Goal: Task Accomplishment & Management: Use online tool/utility

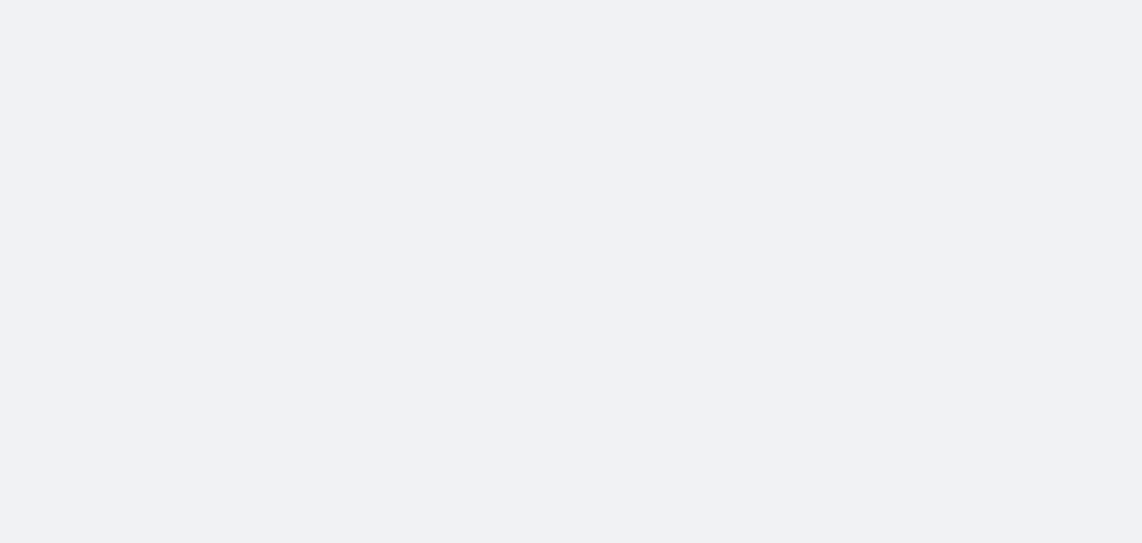
click at [977, 171] on body at bounding box center [571, 271] width 1142 height 543
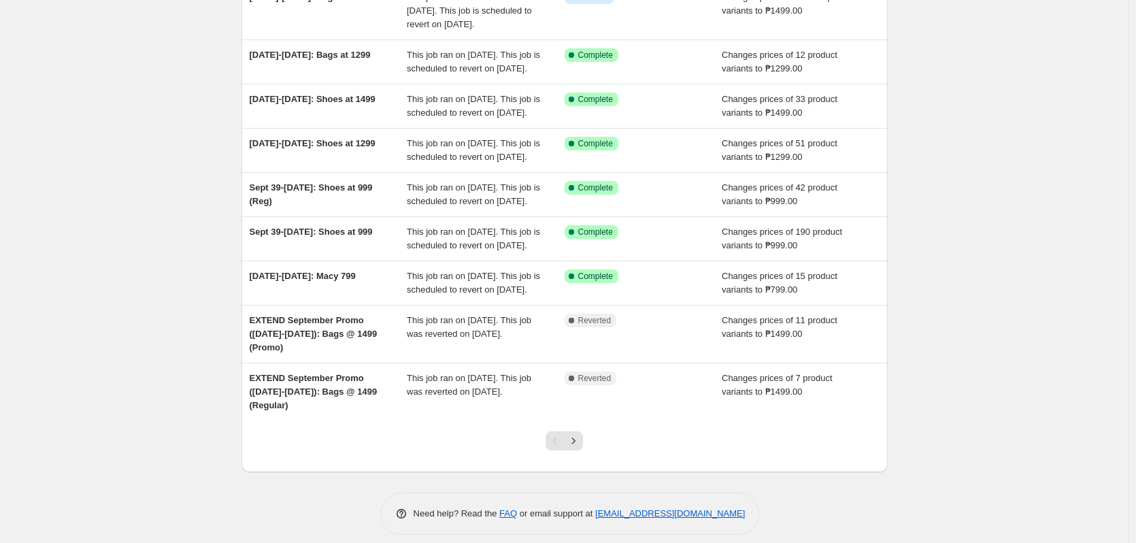
scroll to position [272, 0]
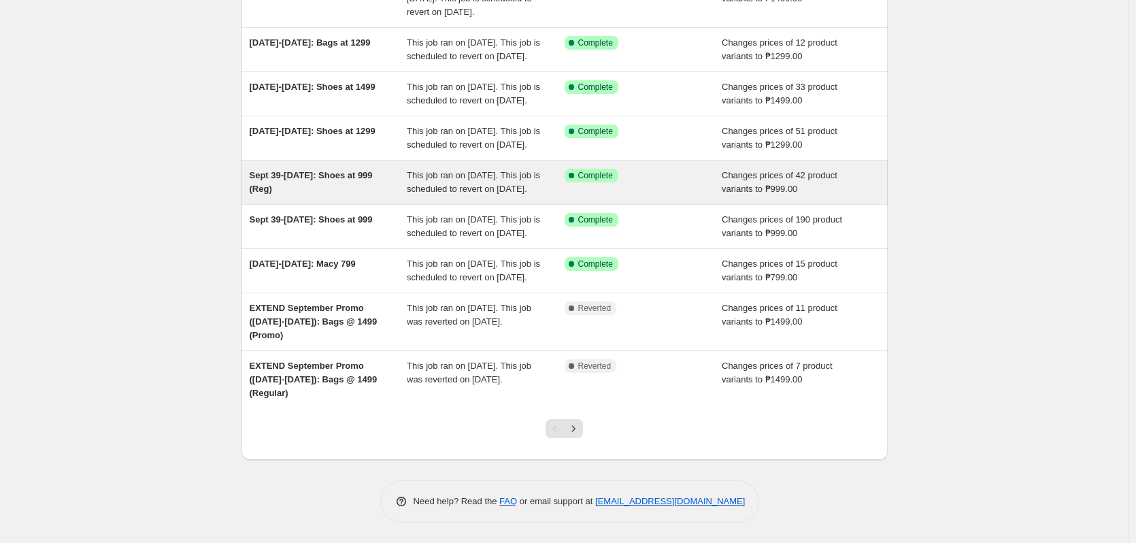
click at [762, 187] on span "Changes prices of 42 product variants to ₱999.00" at bounding box center [779, 182] width 116 height 24
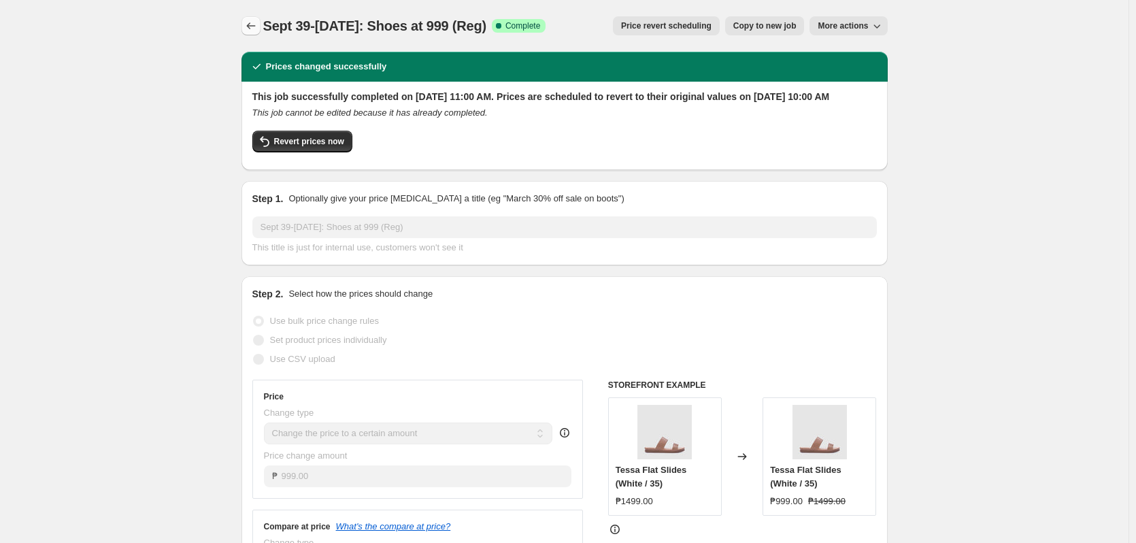
click at [253, 27] on icon "Price change jobs" at bounding box center [251, 26] width 14 height 14
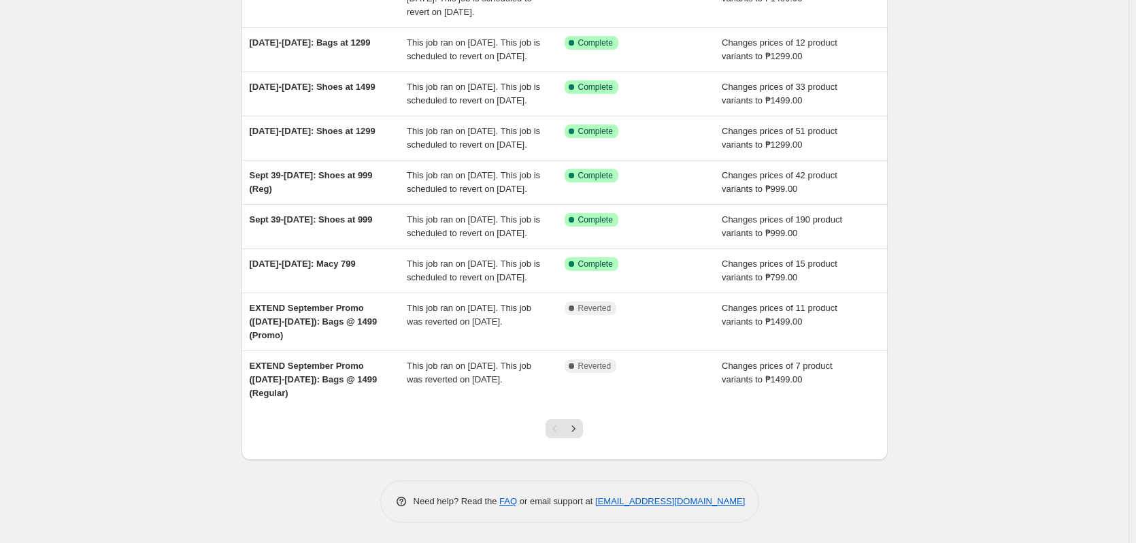
scroll to position [272, 0]
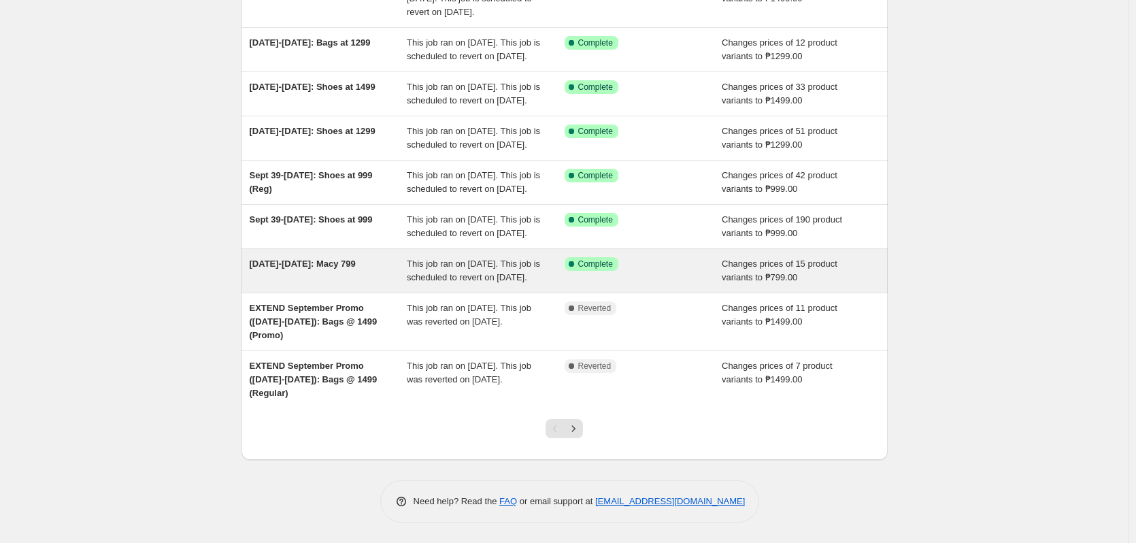
click at [751, 282] on span "Changes prices of 15 product variants to ₱799.00" at bounding box center [779, 270] width 116 height 24
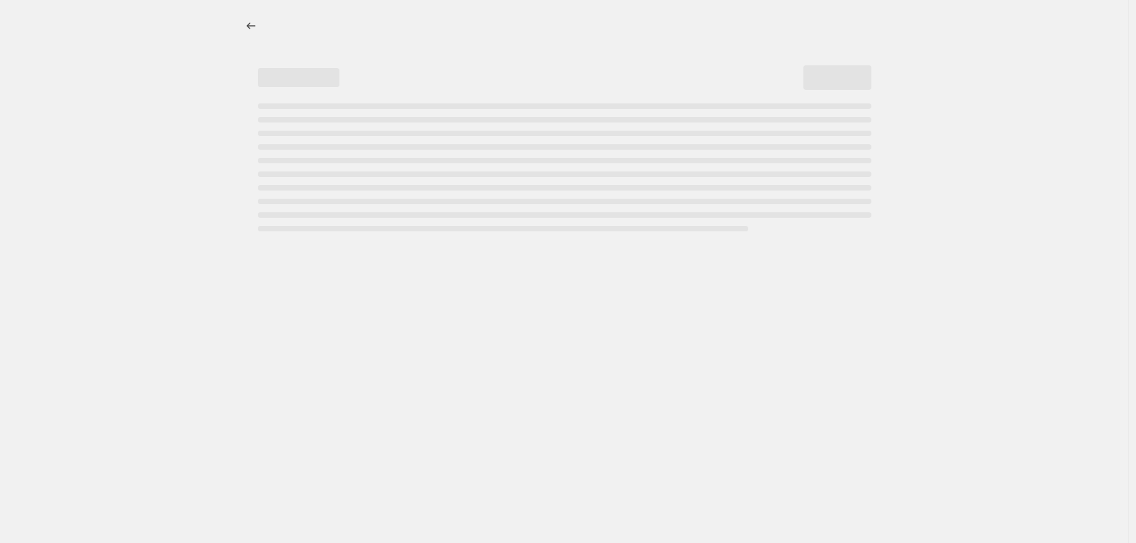
select select "no_change"
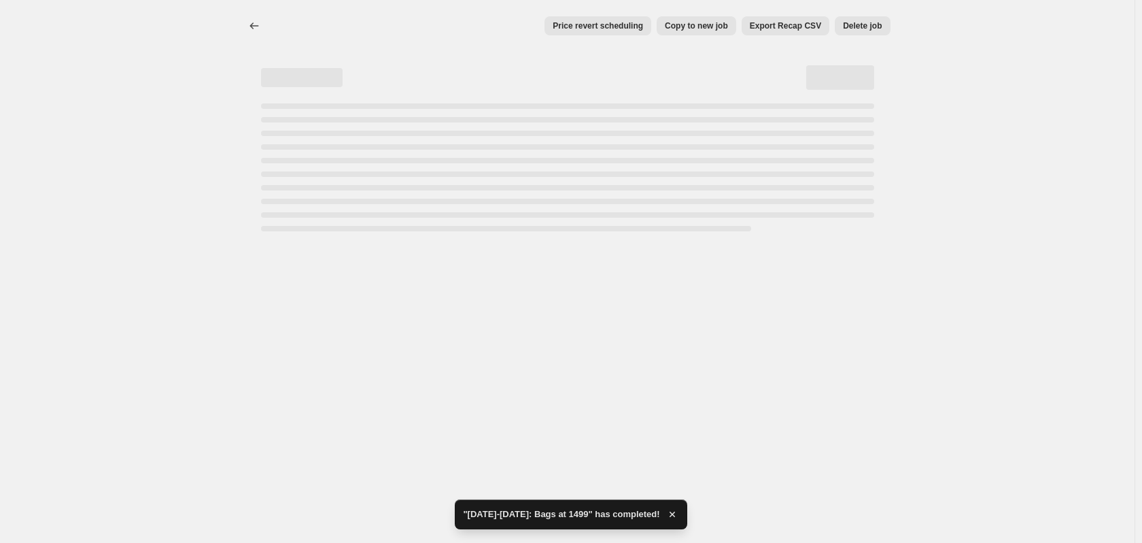
drag, startPoint x: 1142, startPoint y: 352, endPoint x: 1142, endPoint y: -21, distance: 372.6
click at [1142, 0] on html "Home Settings Plans Skip to content Price revert scheduling Copy to new job Exp…" at bounding box center [571, 271] width 1142 height 543
select select "no_change"
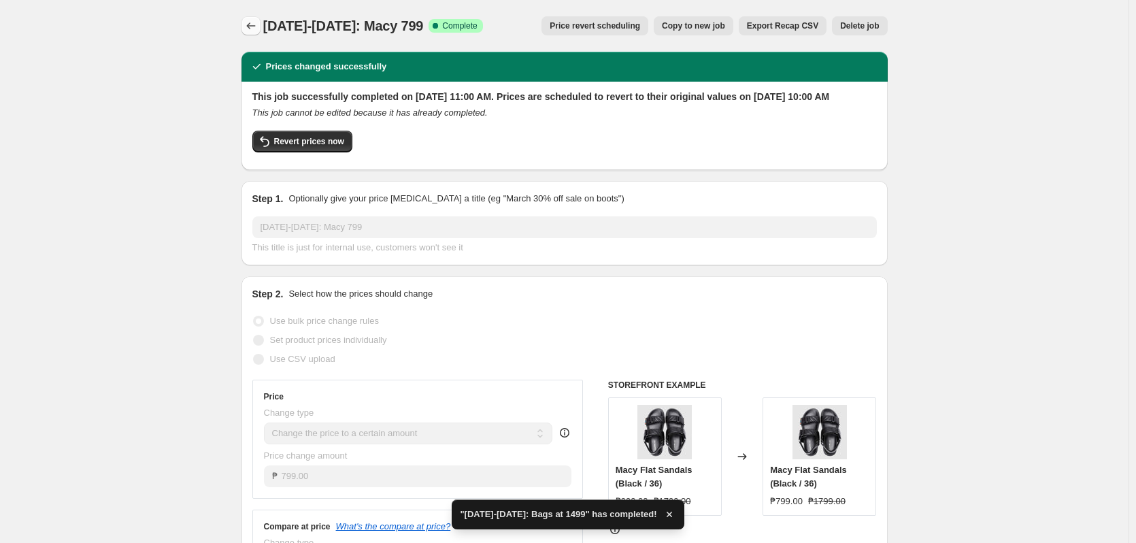
click at [258, 25] on icon "Price change jobs" at bounding box center [251, 26] width 14 height 14
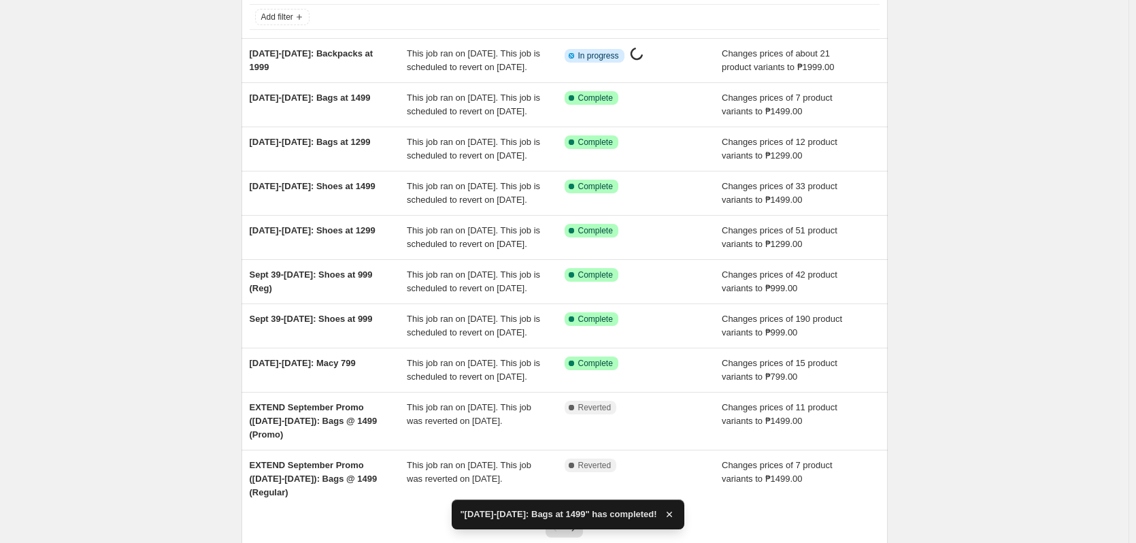
scroll to position [294, 0]
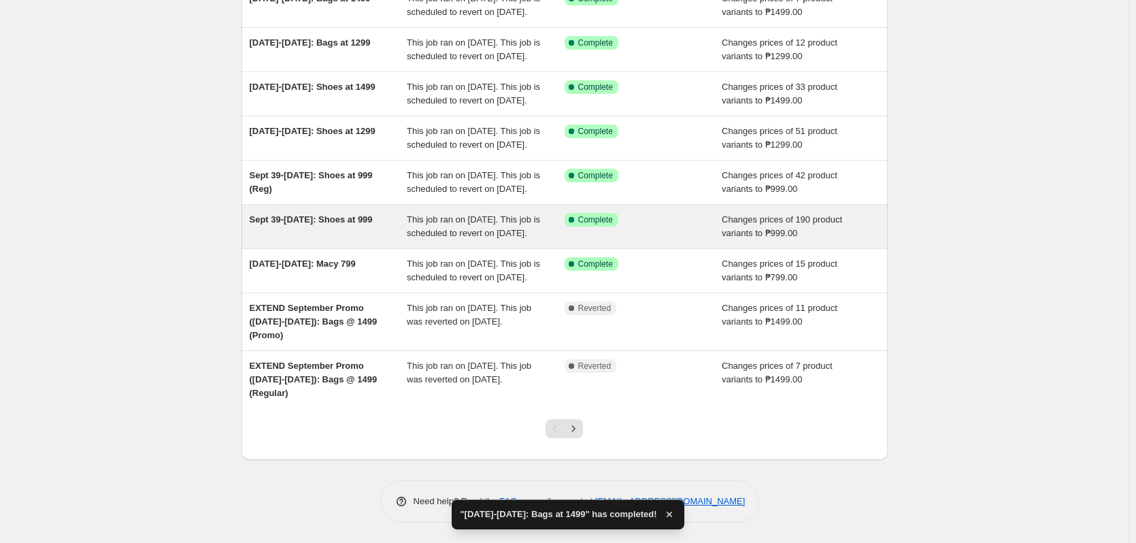
click at [792, 214] on span "Changes prices of 190 product variants to ₱999.00" at bounding box center [781, 226] width 120 height 24
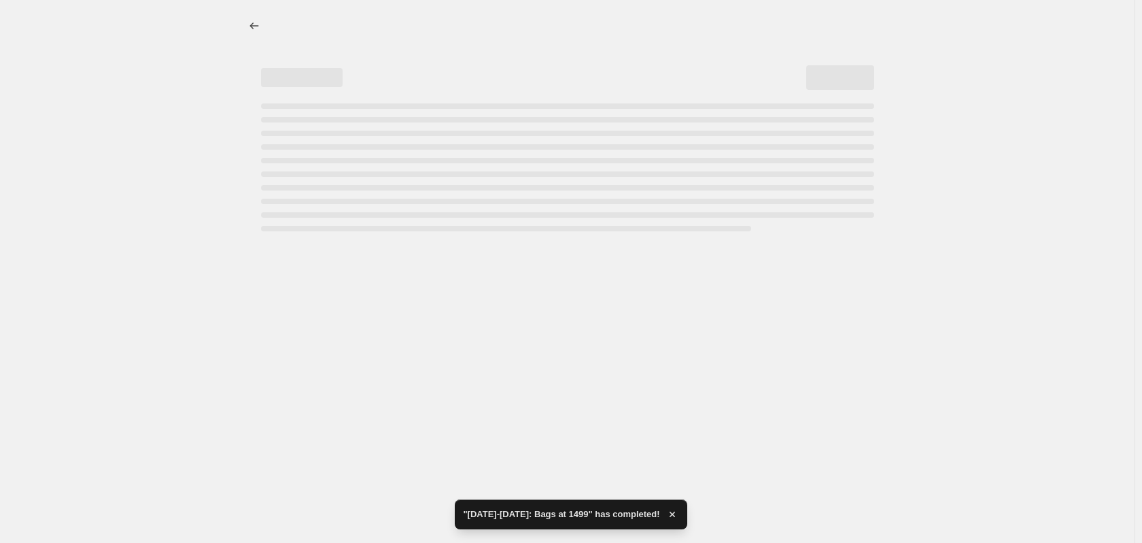
select select "no_change"
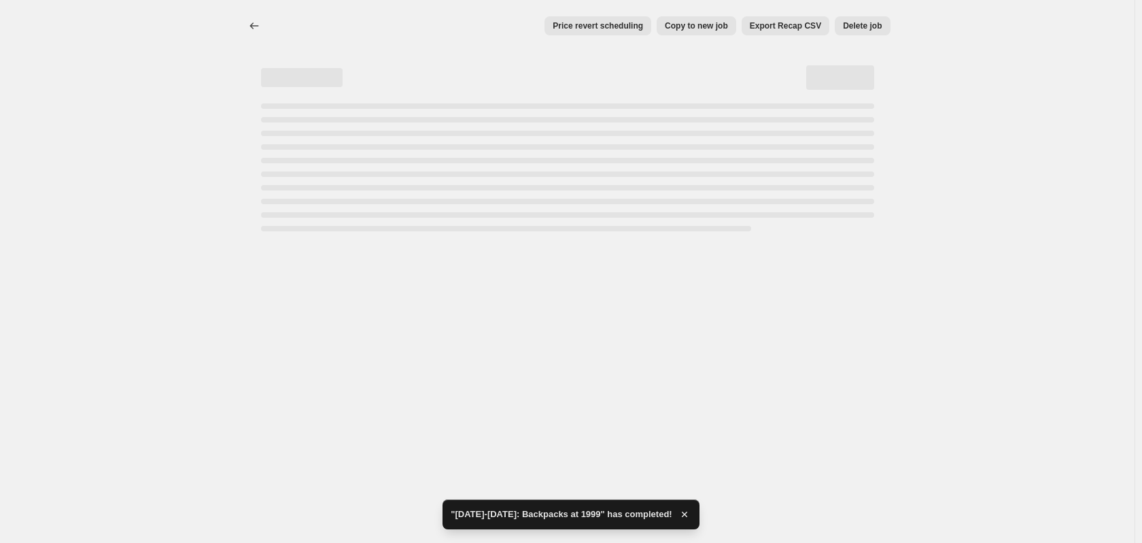
select select "no_change"
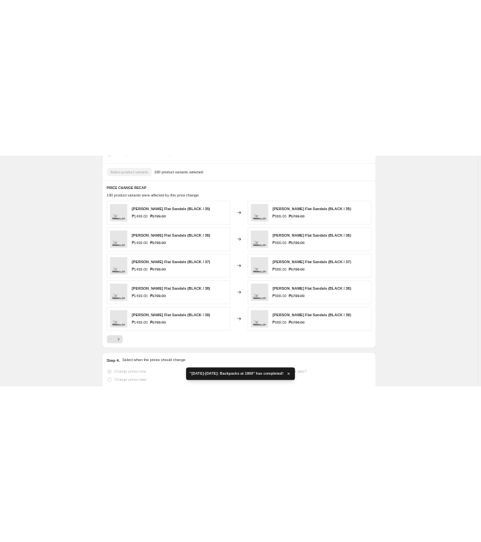
scroll to position [748, 0]
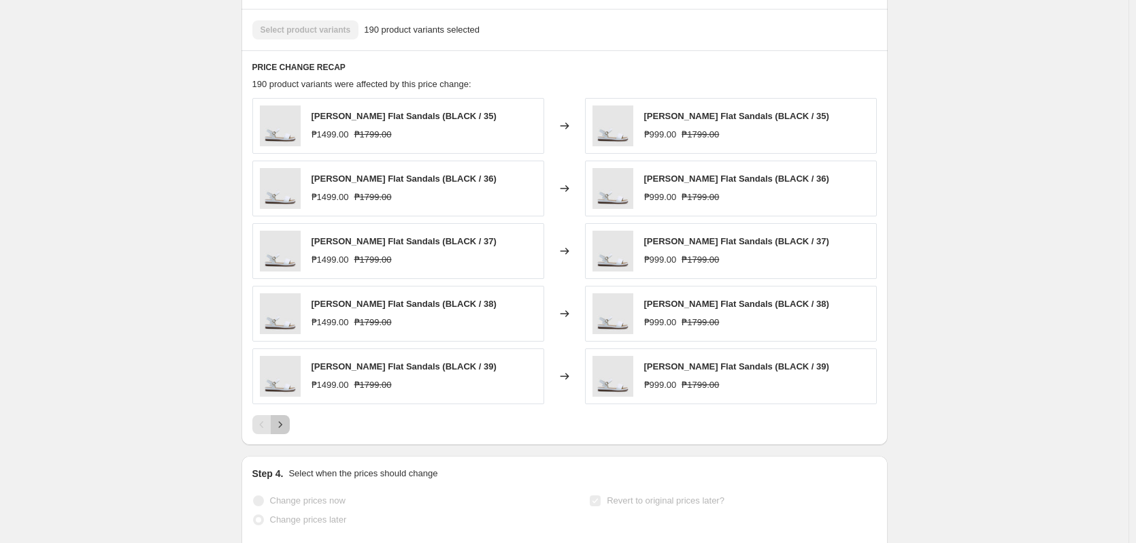
click at [285, 431] on icon "Next" at bounding box center [280, 424] width 14 height 14
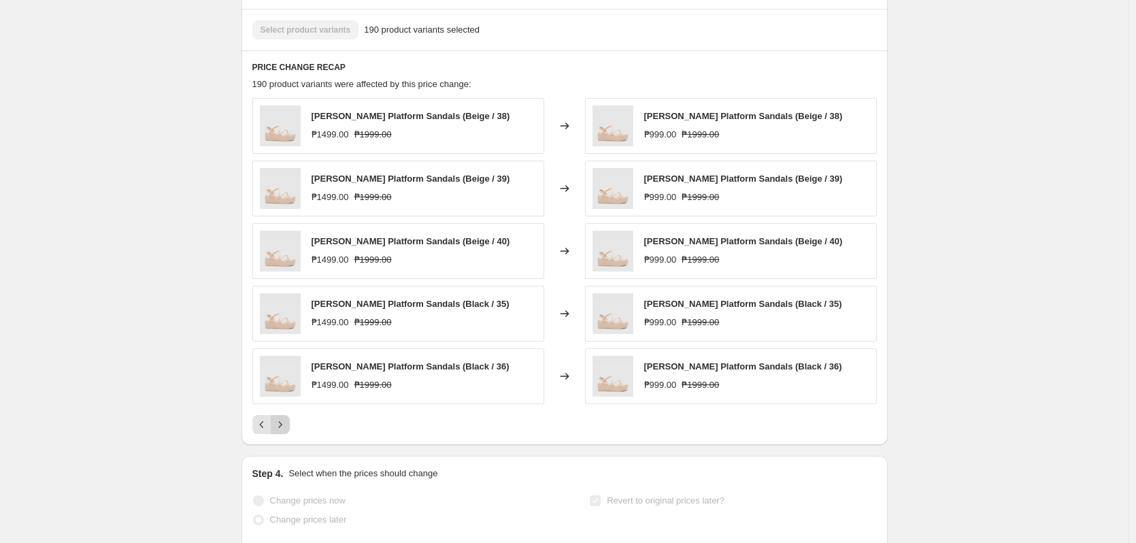
click at [285, 431] on icon "Next" at bounding box center [280, 424] width 14 height 14
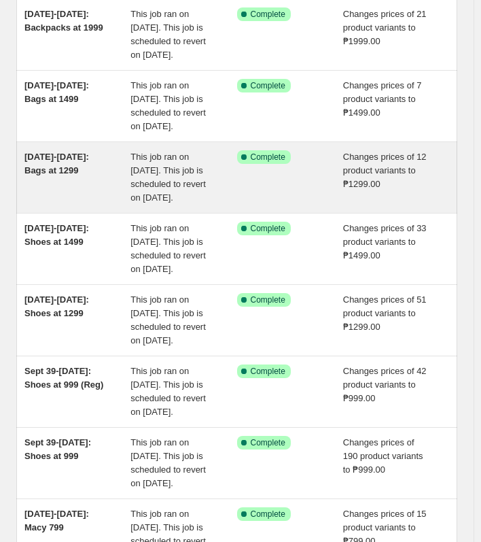
scroll to position [136, 0]
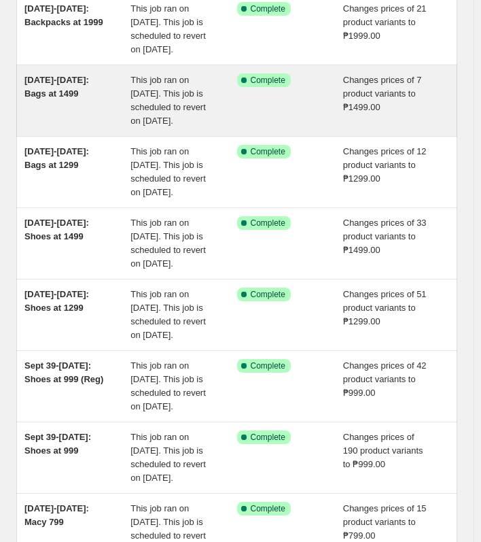
click at [258, 128] on div "Success Complete Complete" at bounding box center [290, 100] width 106 height 54
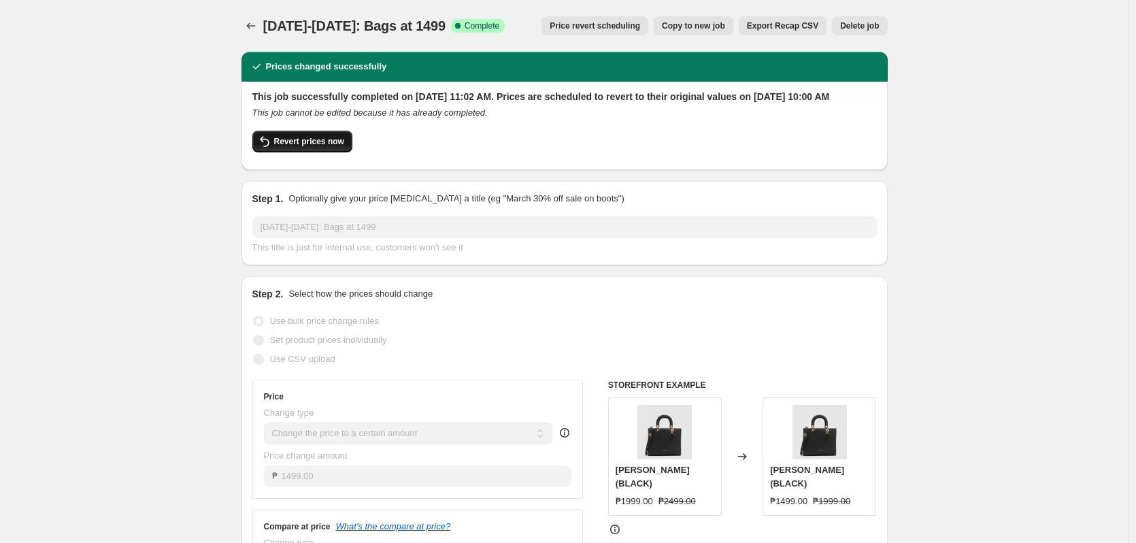
click at [337, 147] on span "Revert prices now" at bounding box center [309, 141] width 70 height 11
checkbox input "false"
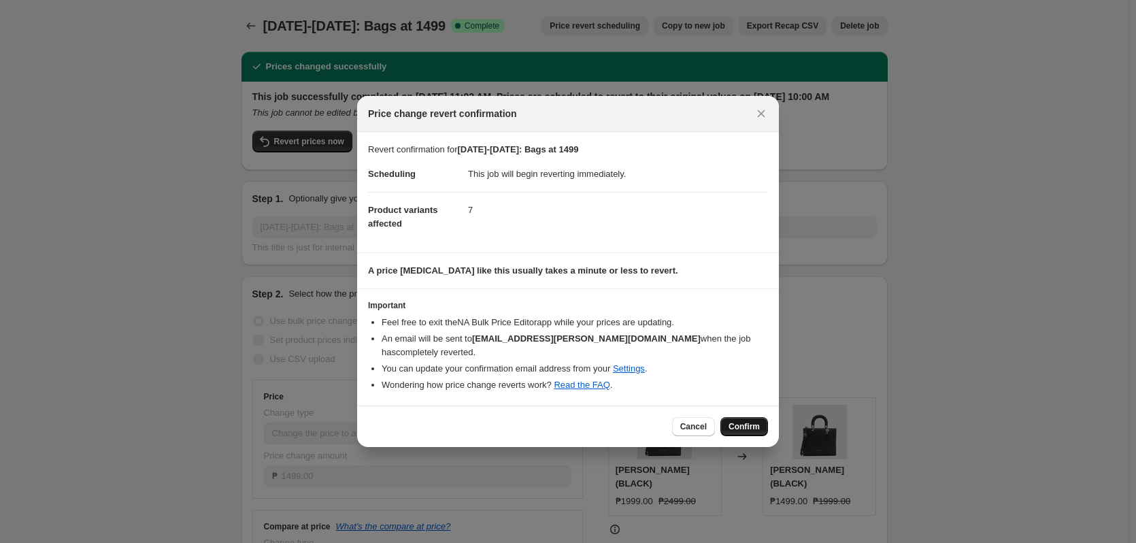
click at [488, 426] on span "Confirm" at bounding box center [743, 426] width 31 height 11
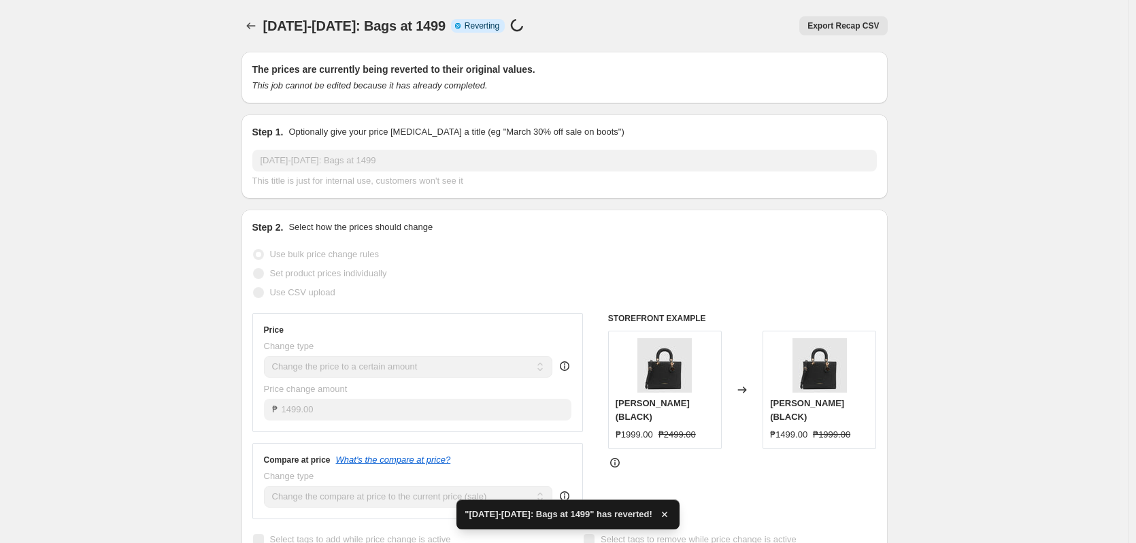
checkbox input "true"
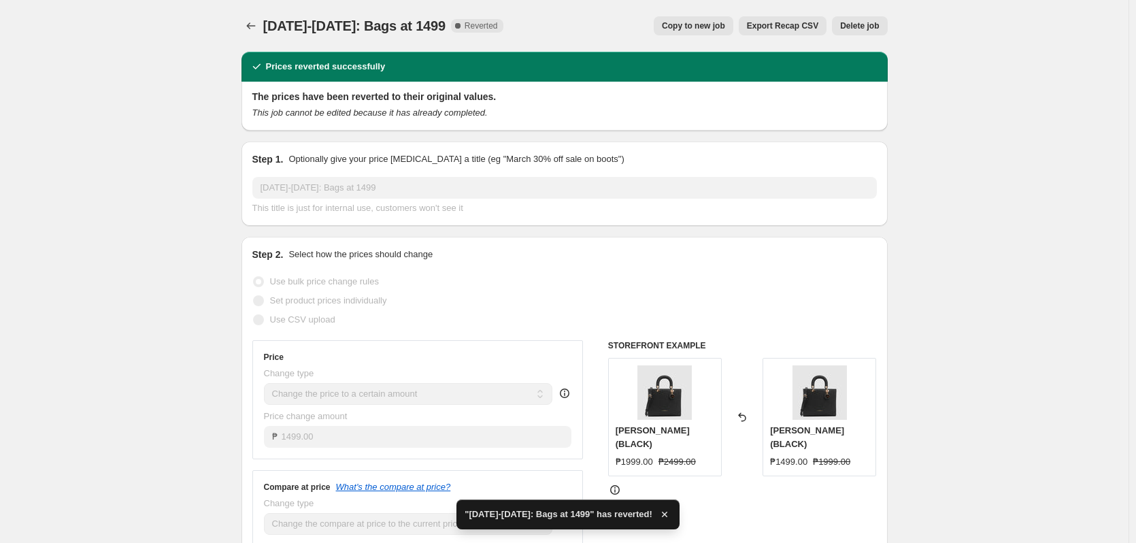
click at [488, 27] on span "Copy to new job" at bounding box center [693, 25] width 63 height 11
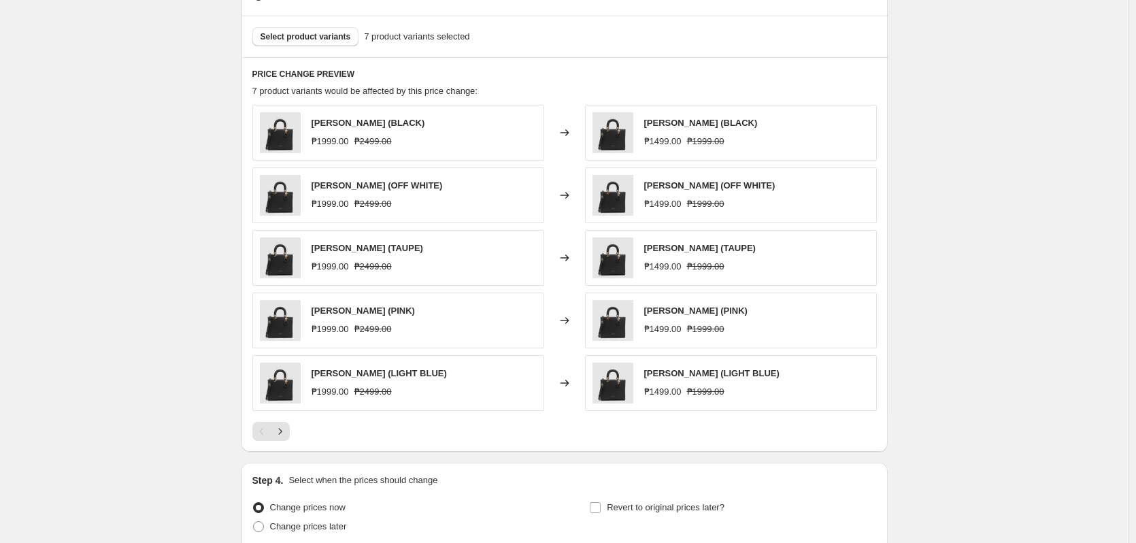
scroll to position [408, 0]
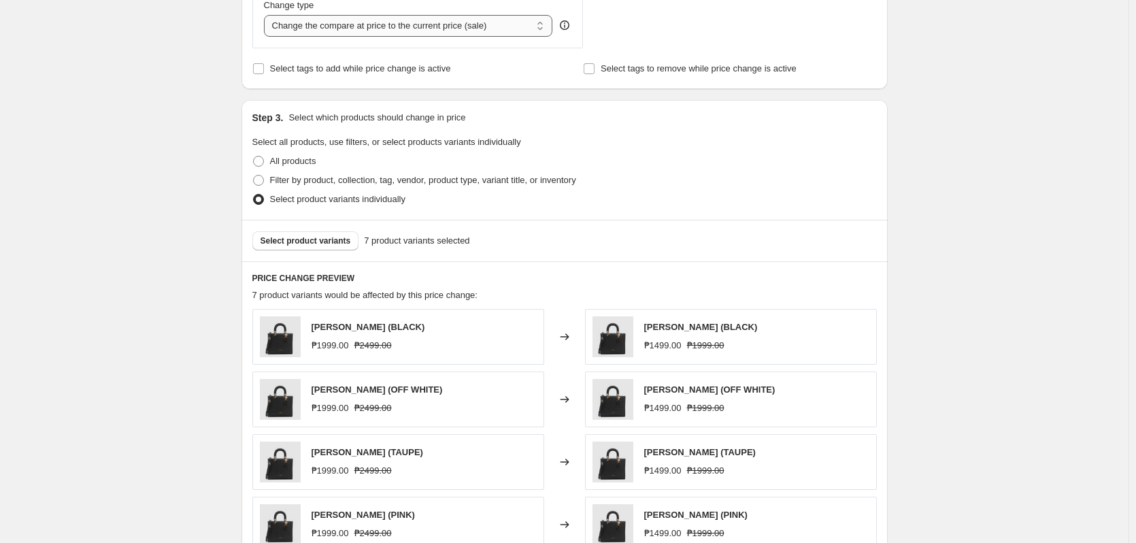
click at [432, 26] on select "Change the compare at price to the current price (sale) Change the compare at p…" at bounding box center [408, 26] width 289 height 22
select select "no_change"
click at [267, 15] on select "Change the compare at price to the current price (sale) Change the compare at p…" at bounding box center [408, 26] width 289 height 22
click at [488, 293] on div "Create new price [MEDICAL_DATA]. This page is ready Create new price [MEDICAL_D…" at bounding box center [564, 229] width 1128 height 1274
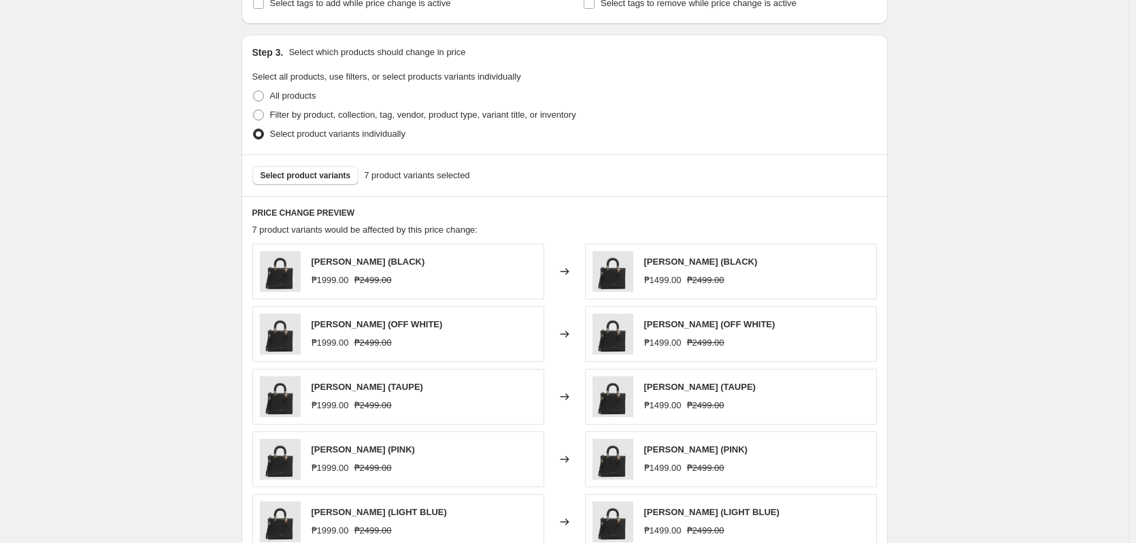
scroll to position [612, 0]
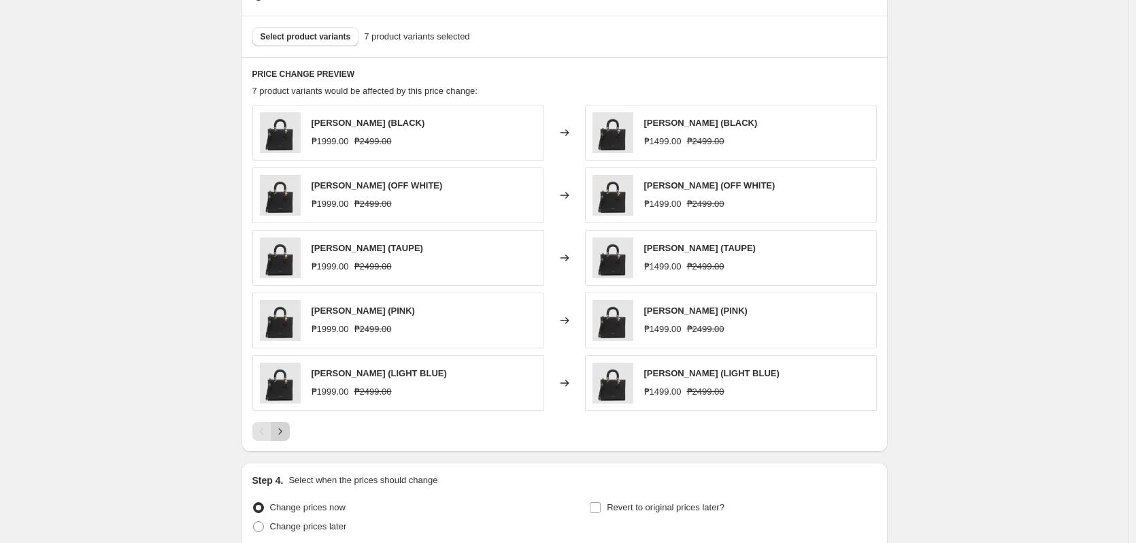
click at [290, 430] on button "Next" at bounding box center [280, 431] width 19 height 19
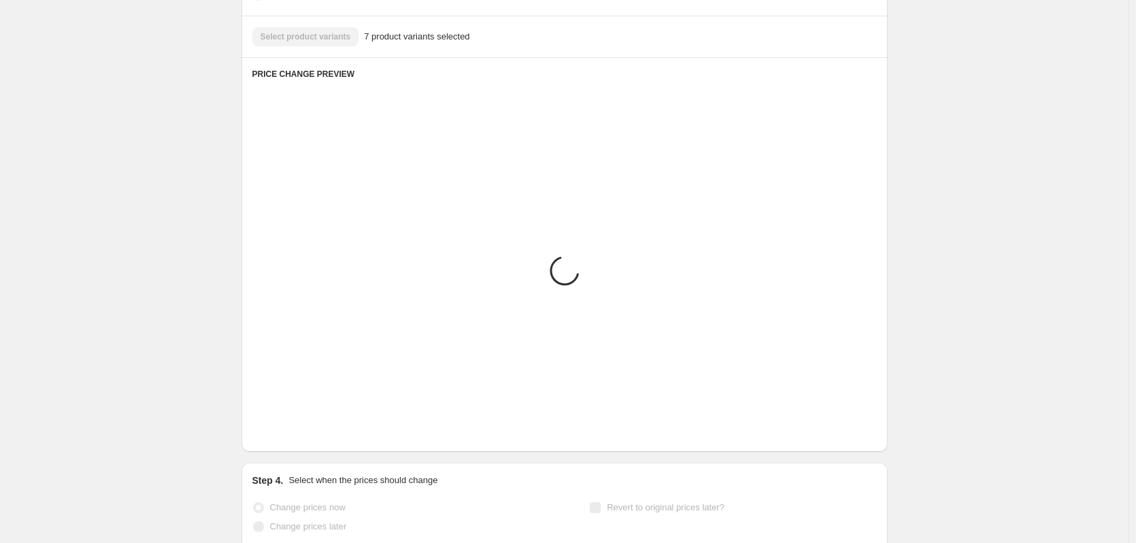
scroll to position [544, 0]
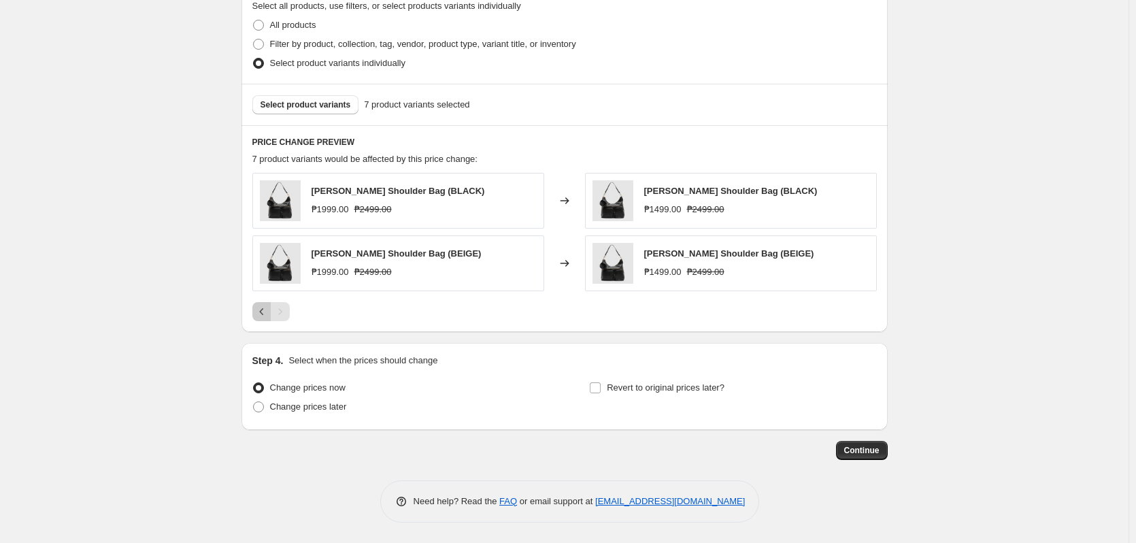
click at [262, 311] on icon "Previous" at bounding box center [262, 312] width 14 height 14
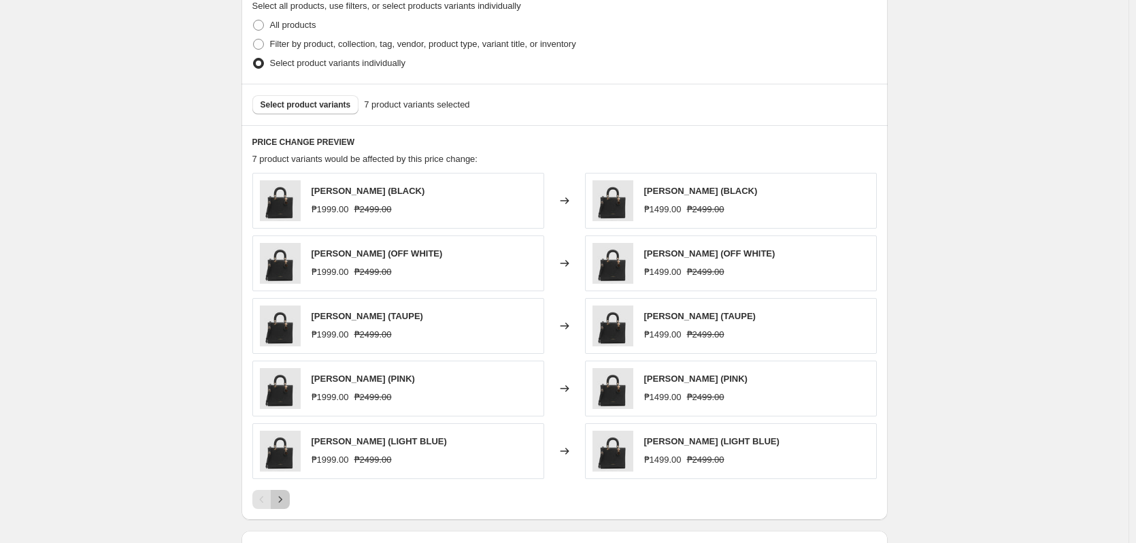
click at [284, 496] on icon "Next" at bounding box center [280, 499] width 14 height 14
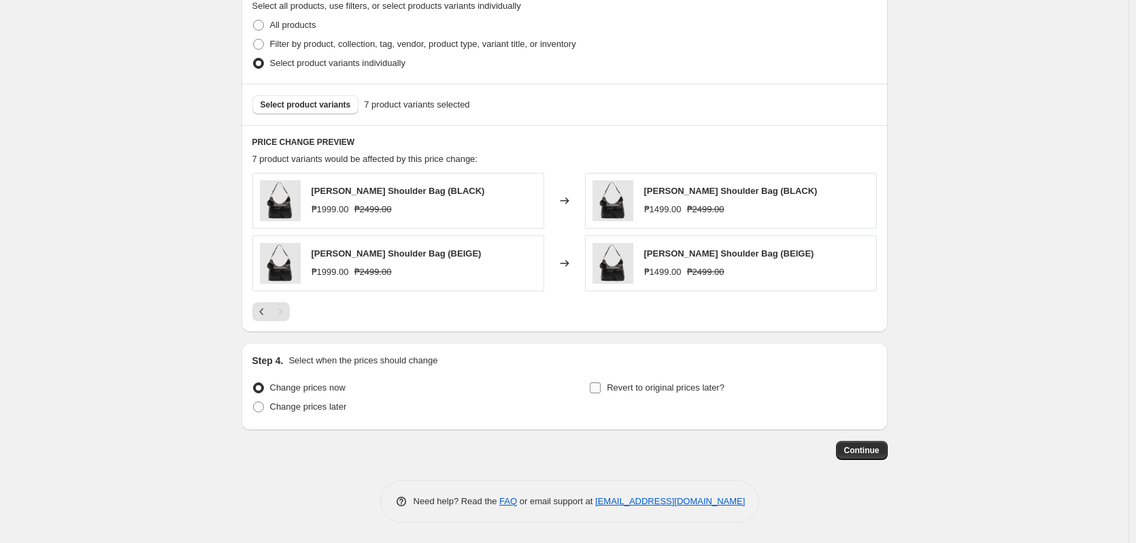
click at [488, 390] on span "Revert to original prices later?" at bounding box center [666, 387] width 118 height 10
click at [488, 390] on input "Revert to original prices later?" at bounding box center [595, 387] width 11 height 11
checkbox input "true"
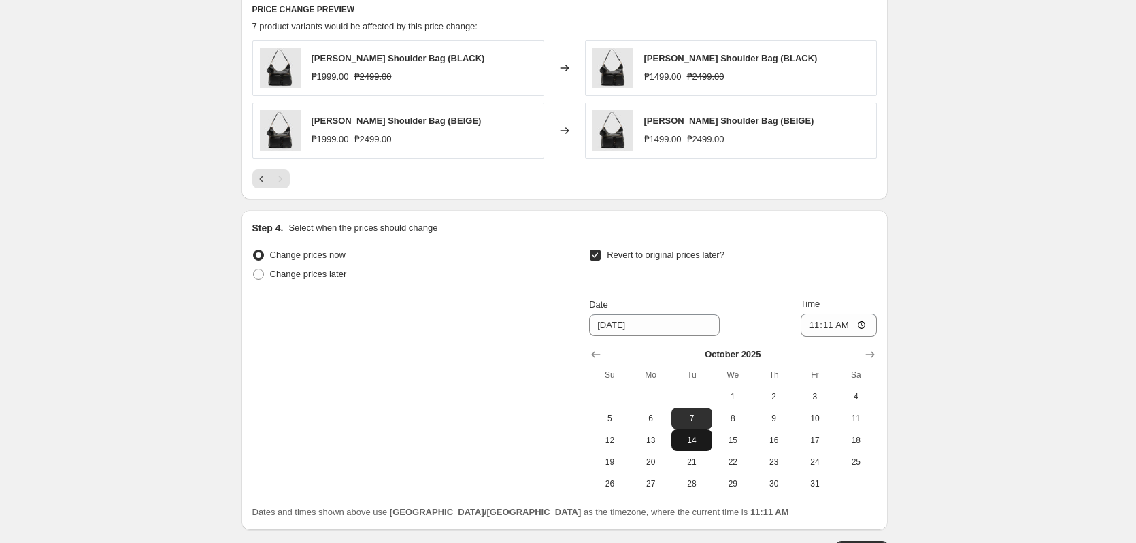
scroll to position [748, 0]
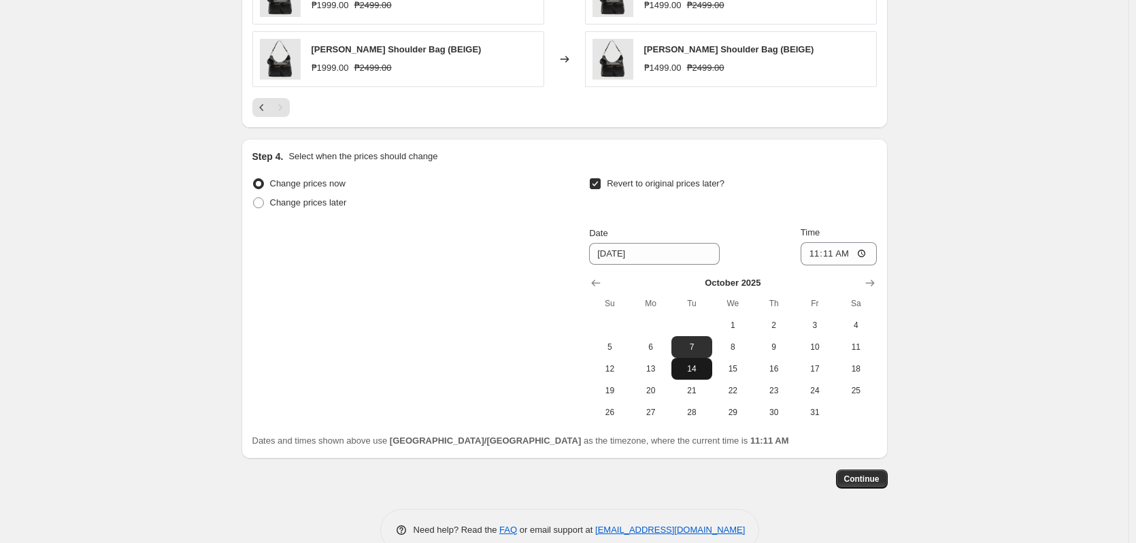
click at [488, 373] on span "14" at bounding box center [692, 368] width 30 height 11
type input "[DATE]"
click at [488, 252] on input "11:11" at bounding box center [838, 253] width 76 height 23
type input "10:00"
click at [488, 477] on span "Continue" at bounding box center [861, 478] width 35 height 11
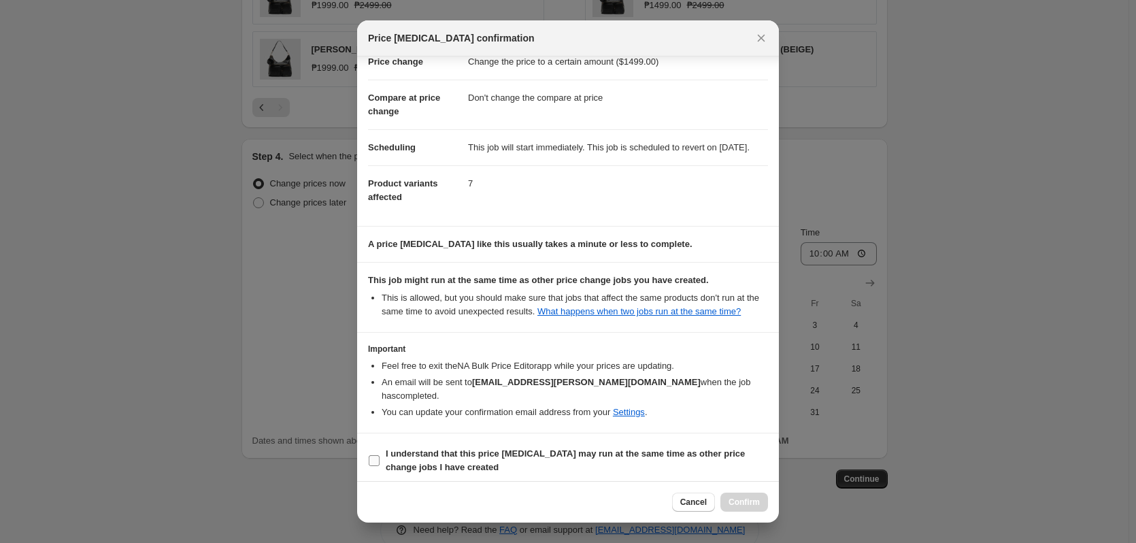
scroll to position [57, 0]
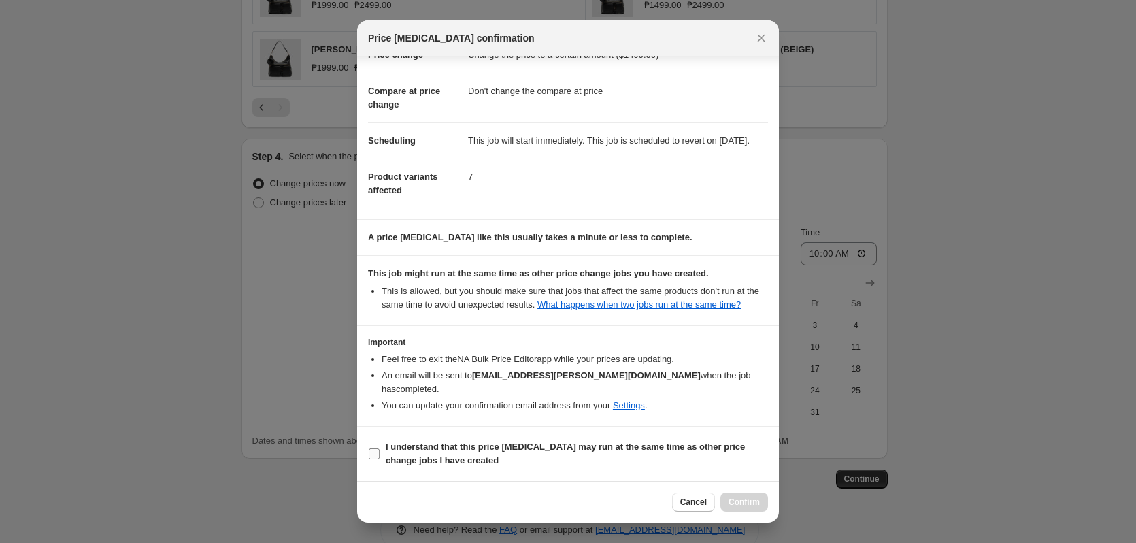
click at [488, 450] on b "I understand that this price [MEDICAL_DATA] may run at the same time as other p…" at bounding box center [565, 453] width 359 height 24
click at [379, 450] on input "I understand that this price [MEDICAL_DATA] may run at the same time as other p…" at bounding box center [374, 453] width 11 height 11
checkbox input "true"
click at [488, 501] on span "Confirm" at bounding box center [743, 501] width 31 height 11
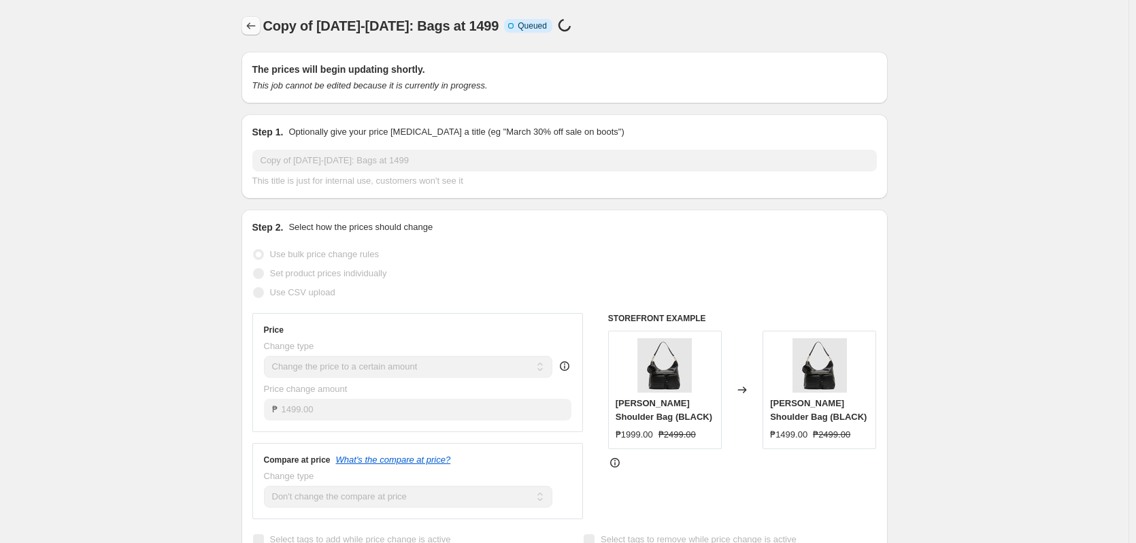
click at [257, 28] on icon "Price change jobs" at bounding box center [251, 26] width 14 height 14
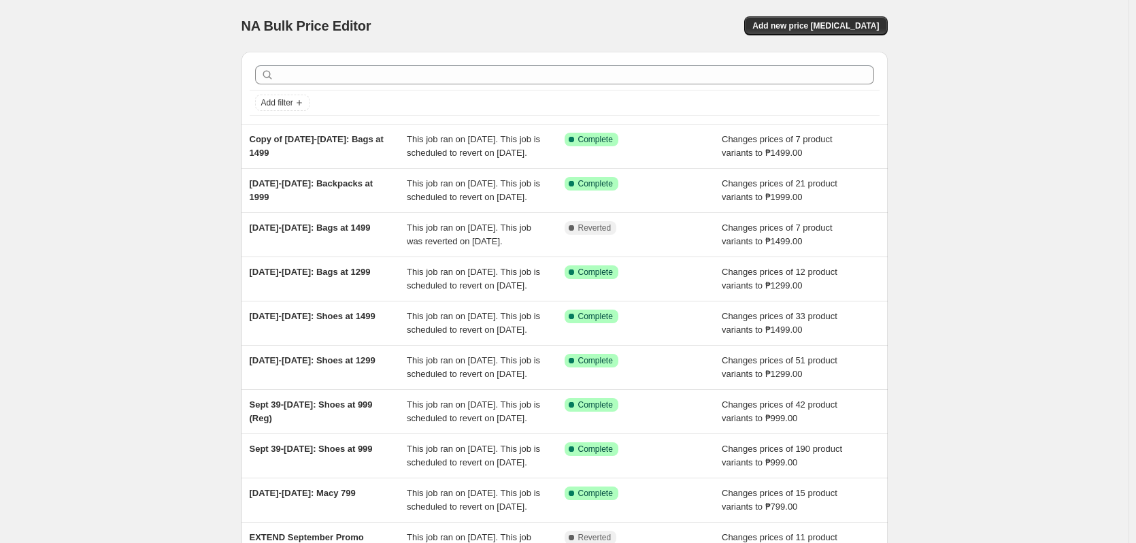
click at [133, 215] on div "NA Bulk Price Editor. This page is ready NA Bulk Price Editor Add new price [ME…" at bounding box center [564, 357] width 1128 height 714
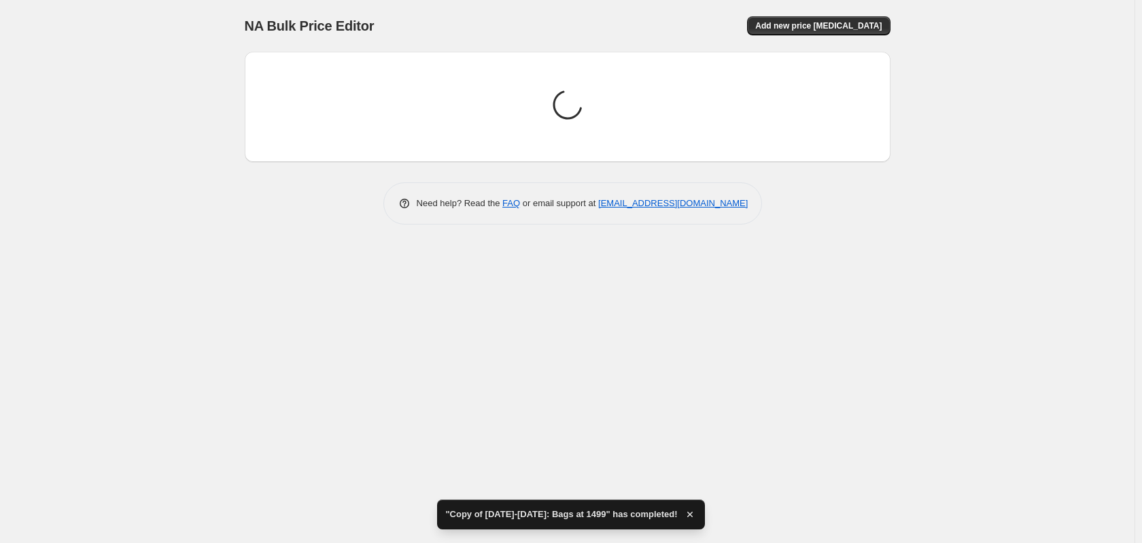
click at [200, 356] on div "NA Bulk Price Editor. This page is ready NA Bulk Price Editor Add new price [ME…" at bounding box center [567, 271] width 1135 height 543
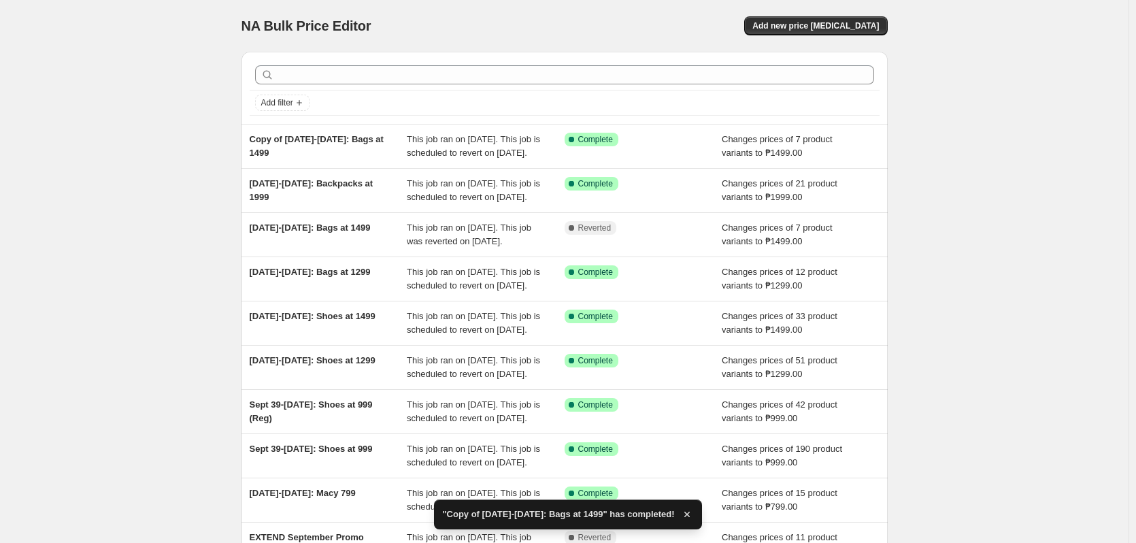
click at [488, 196] on div "NA Bulk Price Editor. This page is ready NA Bulk Price Editor Add new price [ME…" at bounding box center [564, 357] width 1128 height 714
